Goal: Check status: Check status

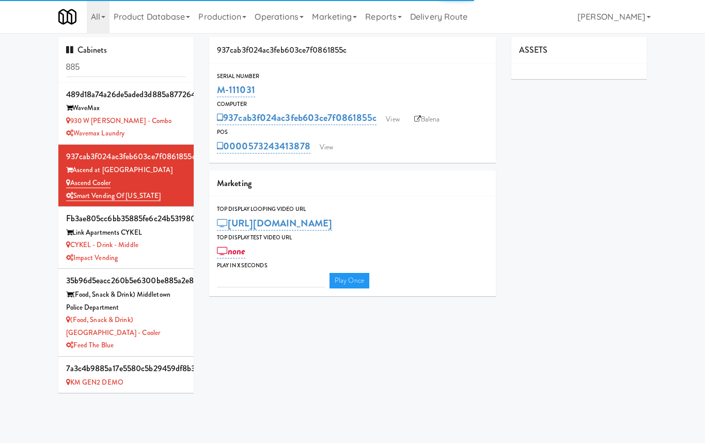
type input "3"
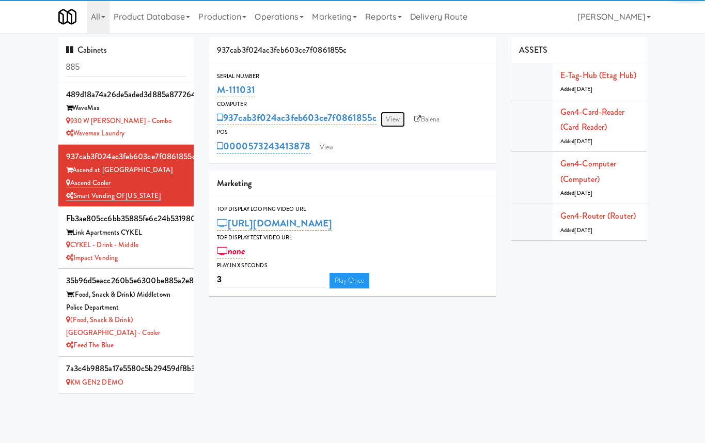
click at [392, 124] on link "View" at bounding box center [393, 120] width 24 height 16
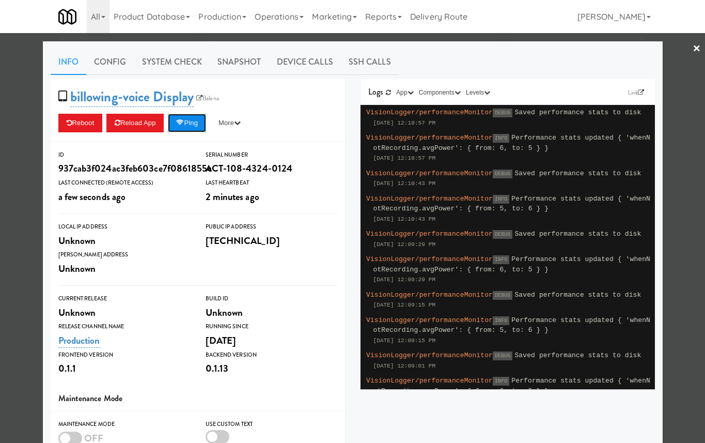
click at [201, 118] on button "Ping" at bounding box center [187, 123] width 38 height 19
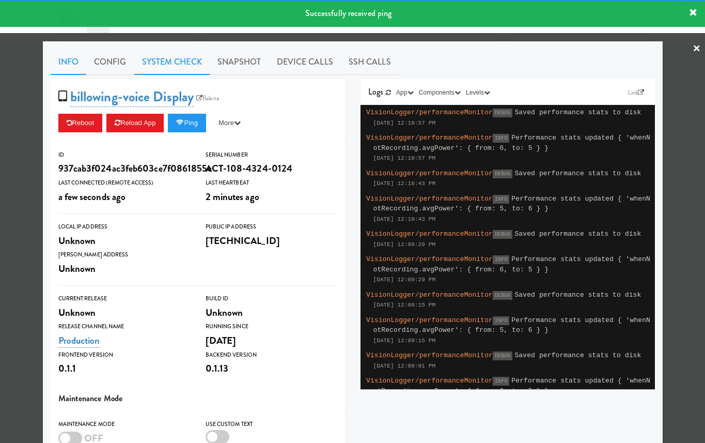
click at [166, 68] on link "System Check" at bounding box center [171, 62] width 75 height 26
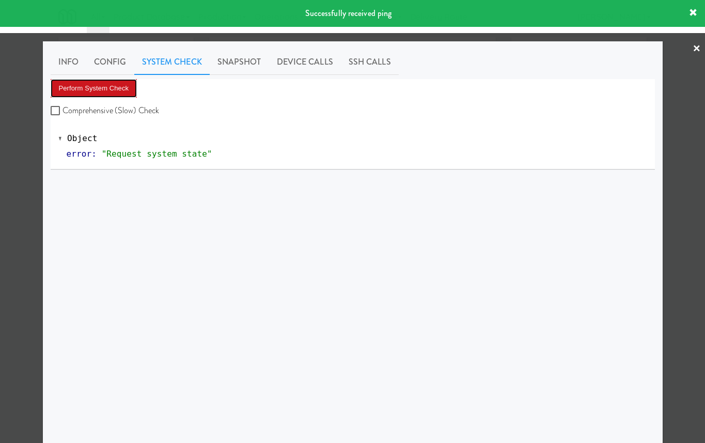
click at [120, 91] on button "Perform System Check" at bounding box center [94, 88] width 87 height 19
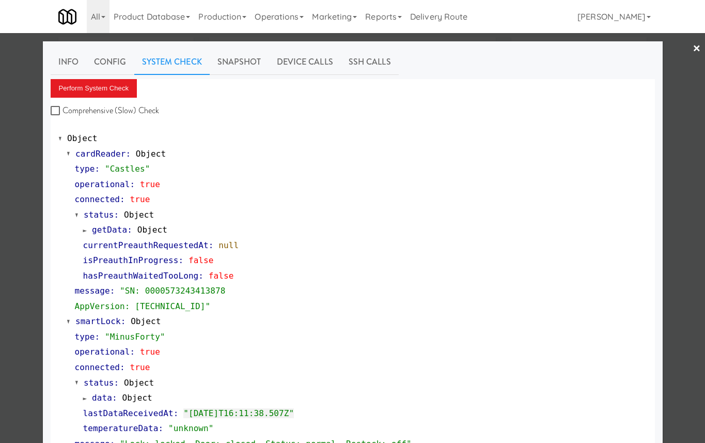
click at [17, 196] on div at bounding box center [352, 221] width 705 height 443
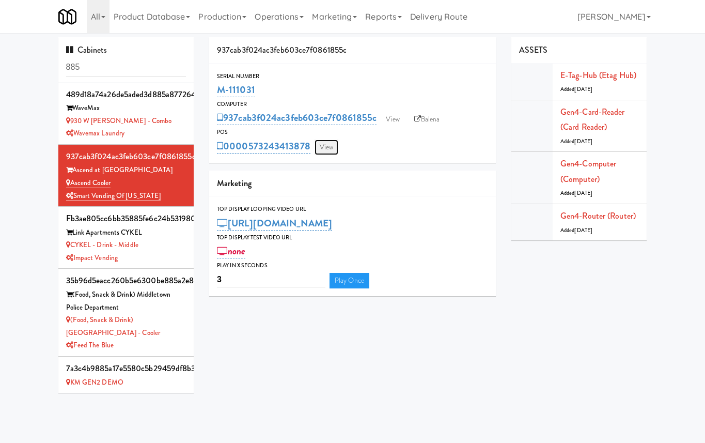
click at [325, 148] on link "View" at bounding box center [327, 148] width 24 height 16
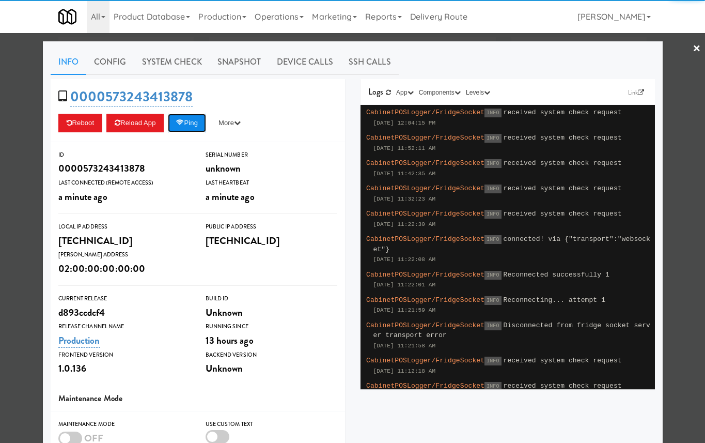
click at [201, 119] on button "Ping" at bounding box center [187, 123] width 38 height 19
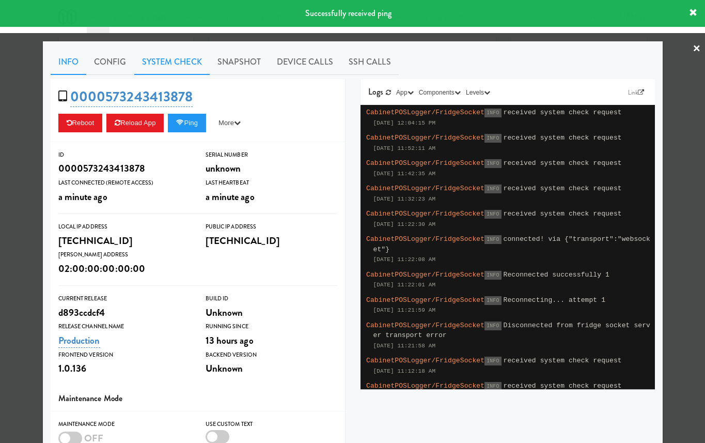
click at [162, 62] on link "System Check" at bounding box center [171, 62] width 75 height 26
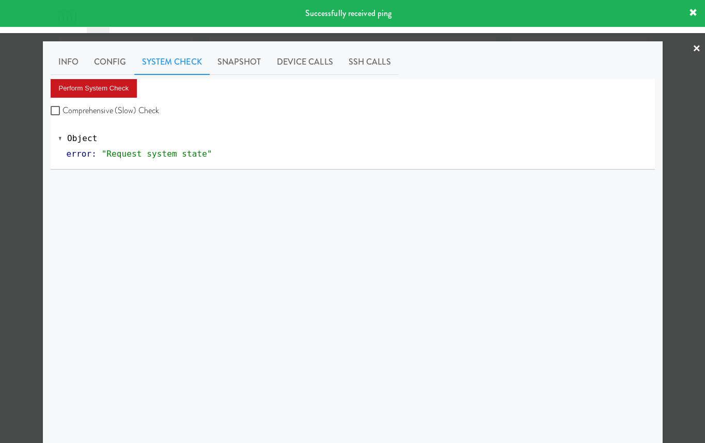
click at [126, 89] on button "Perform System Check" at bounding box center [94, 88] width 87 height 19
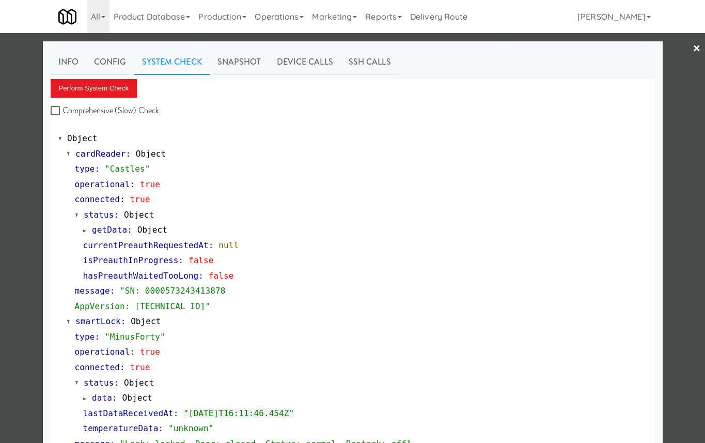
click at [18, 187] on div at bounding box center [352, 221] width 705 height 443
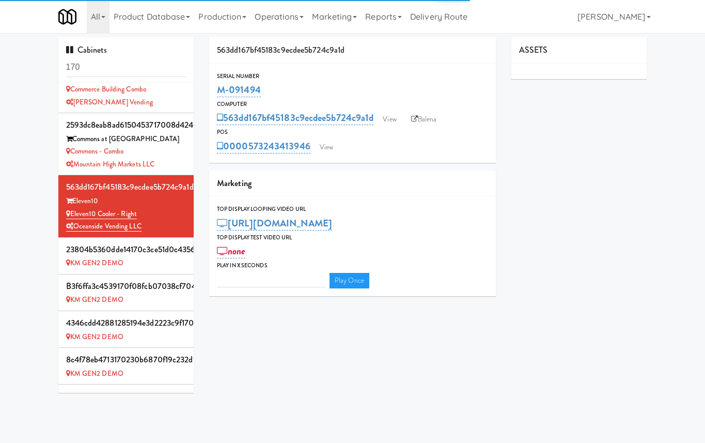
type input "3"
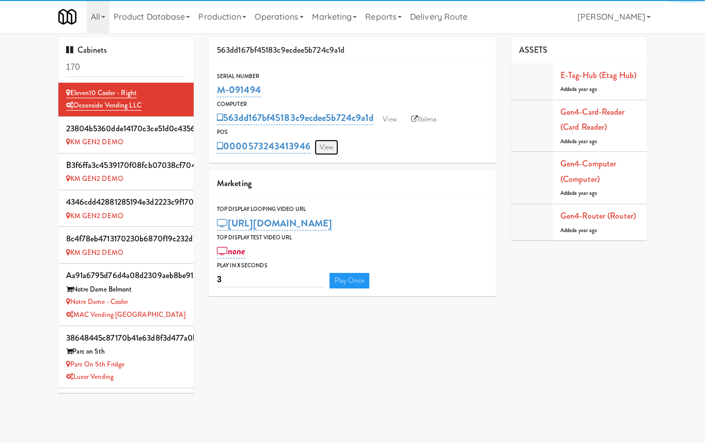
click at [337, 147] on link "View" at bounding box center [327, 148] width 24 height 16
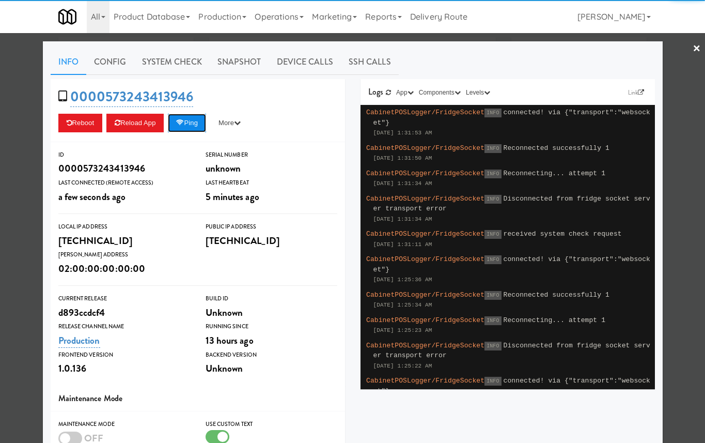
click at [193, 130] on button "Ping" at bounding box center [187, 123] width 38 height 19
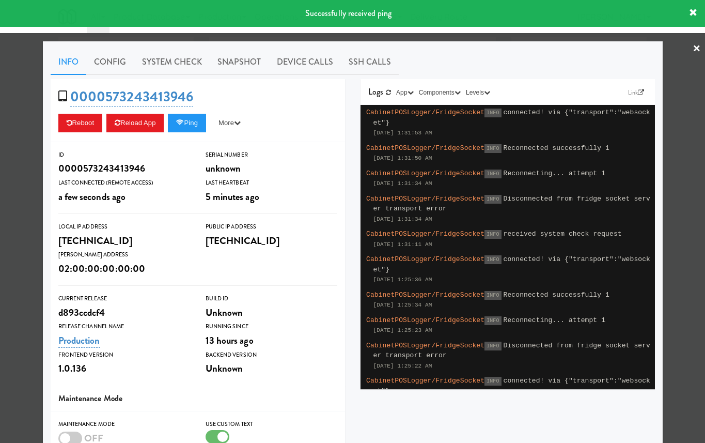
click at [10, 147] on div at bounding box center [352, 221] width 705 height 443
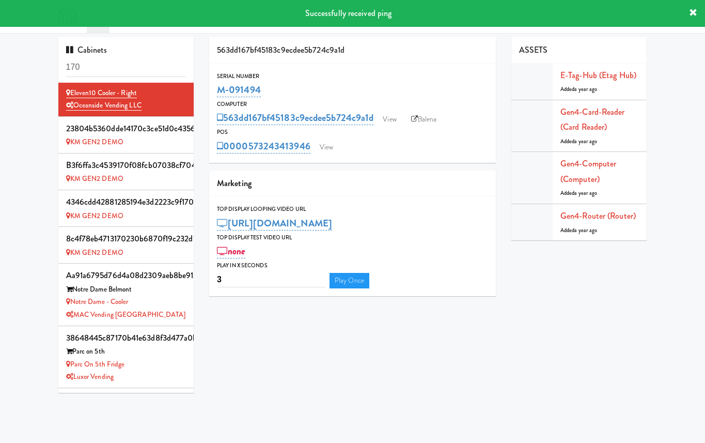
click at [387, 128] on div "POS" at bounding box center [352, 132] width 271 height 10
click at [391, 117] on link "View" at bounding box center [390, 120] width 24 height 16
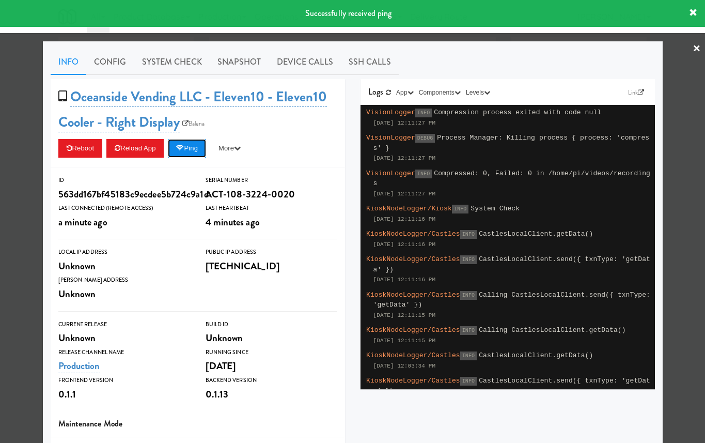
click at [198, 145] on button "Ping" at bounding box center [187, 148] width 38 height 19
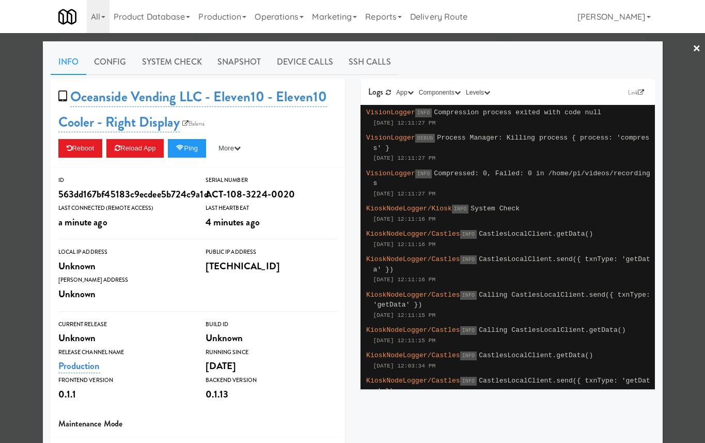
click at [11, 113] on div at bounding box center [352, 221] width 705 height 443
